Goal: Find specific page/section: Locate a particular part of the current website

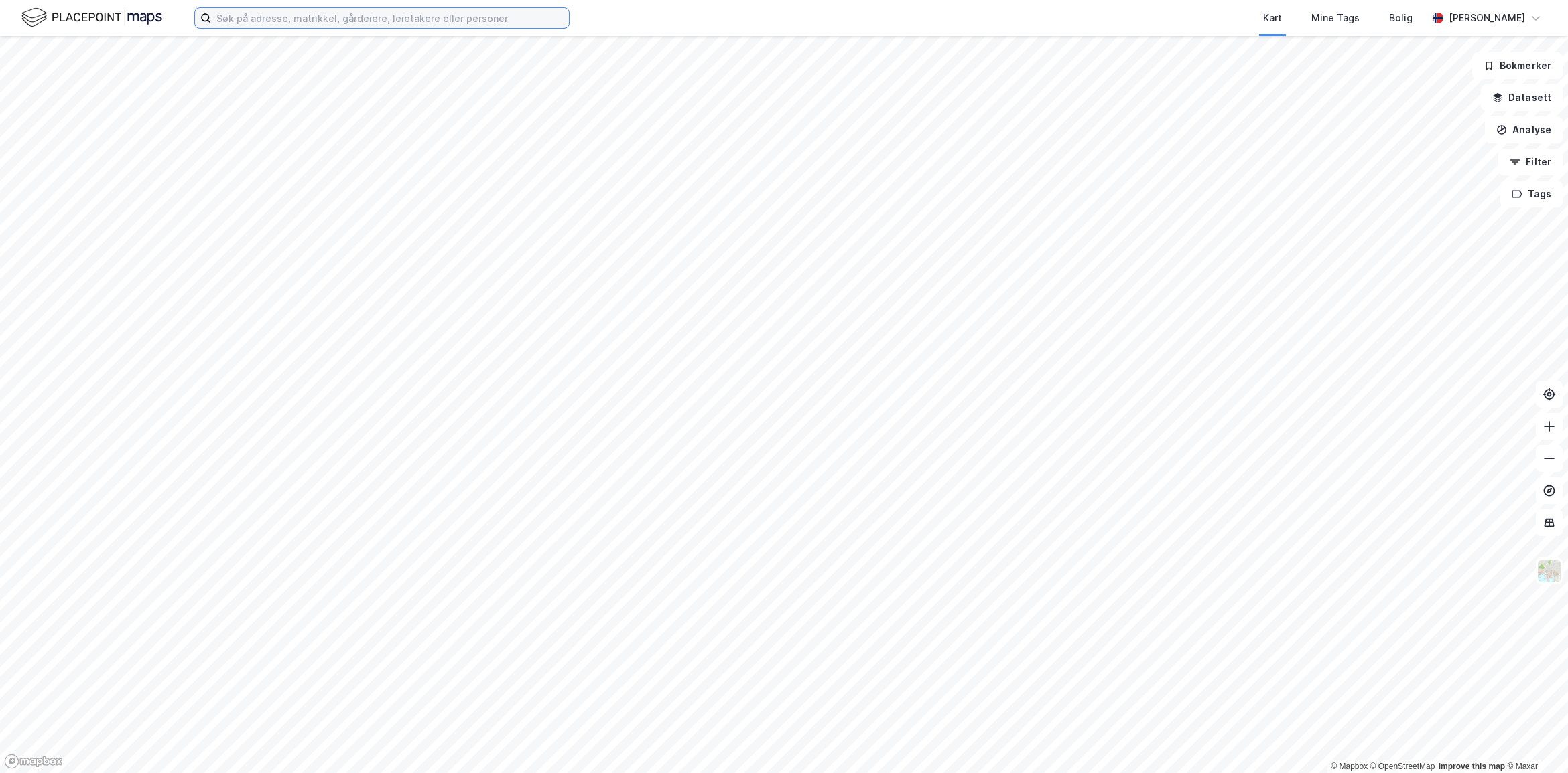
click at [315, 14] on input at bounding box center [390, 18] width 358 height 20
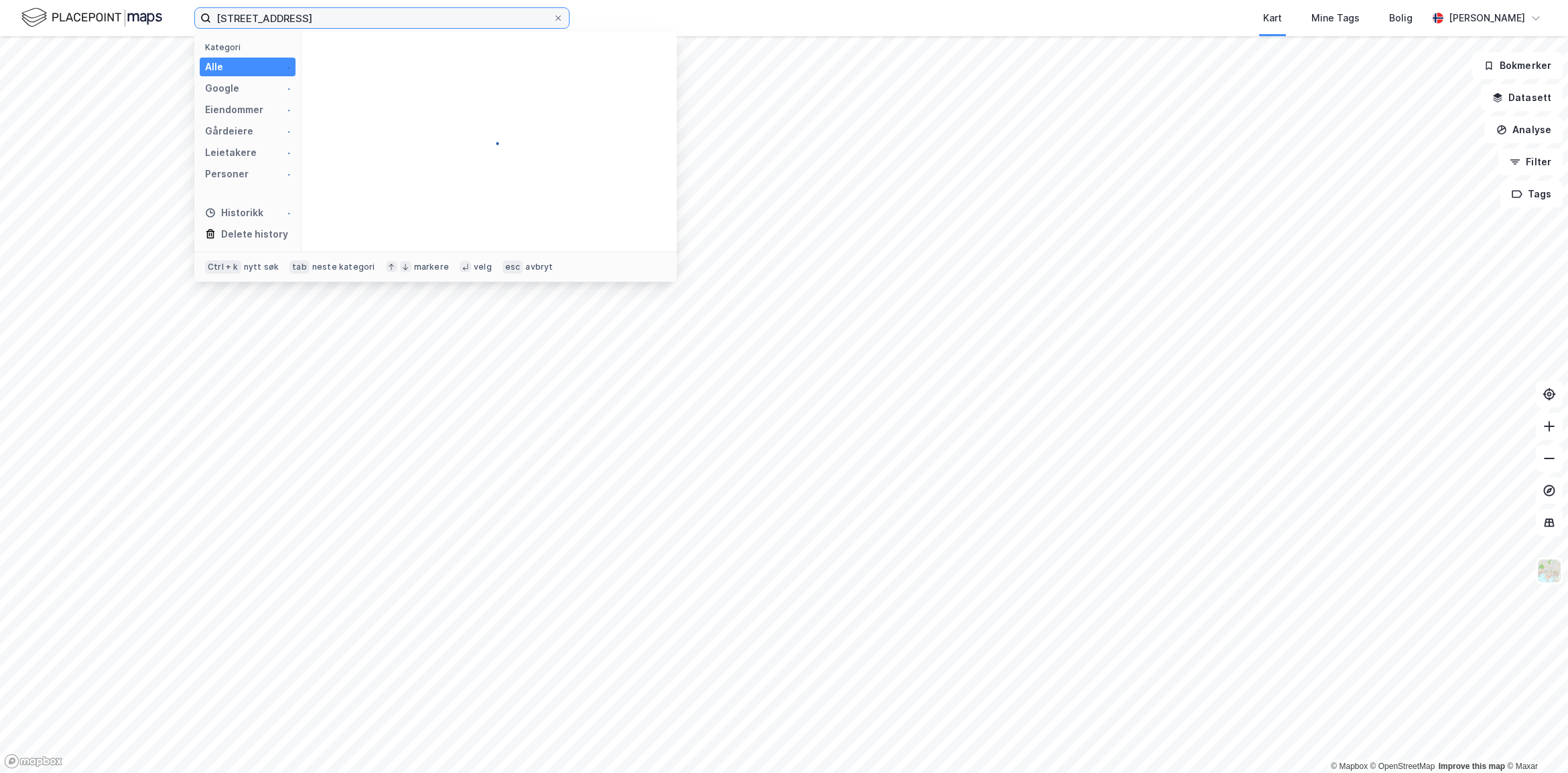
type input "[STREET_ADDRESS]"
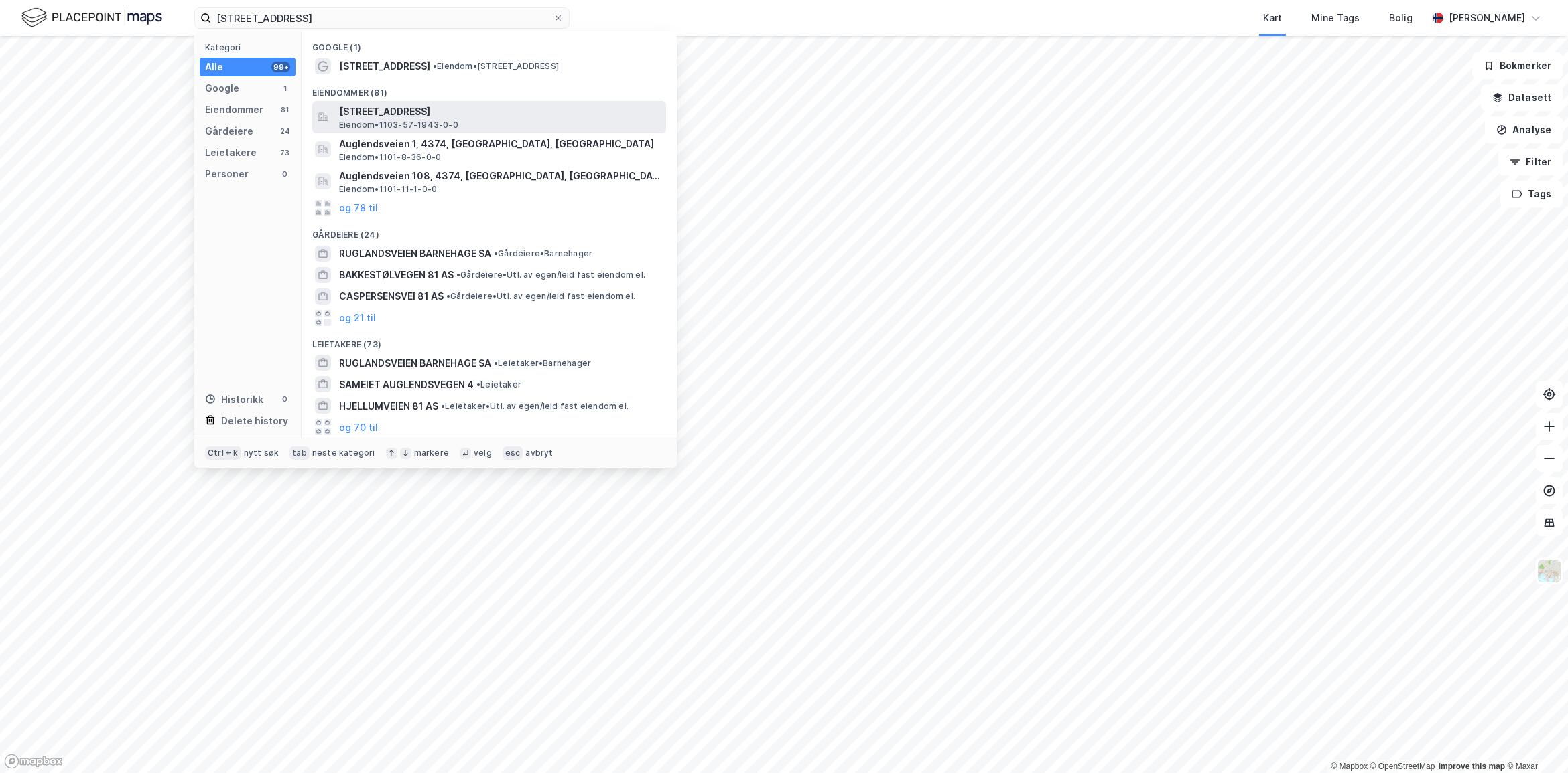
click at [422, 114] on span "[STREET_ADDRESS]" at bounding box center [499, 112] width 321 height 16
